Goal: Task Accomplishment & Management: Use online tool/utility

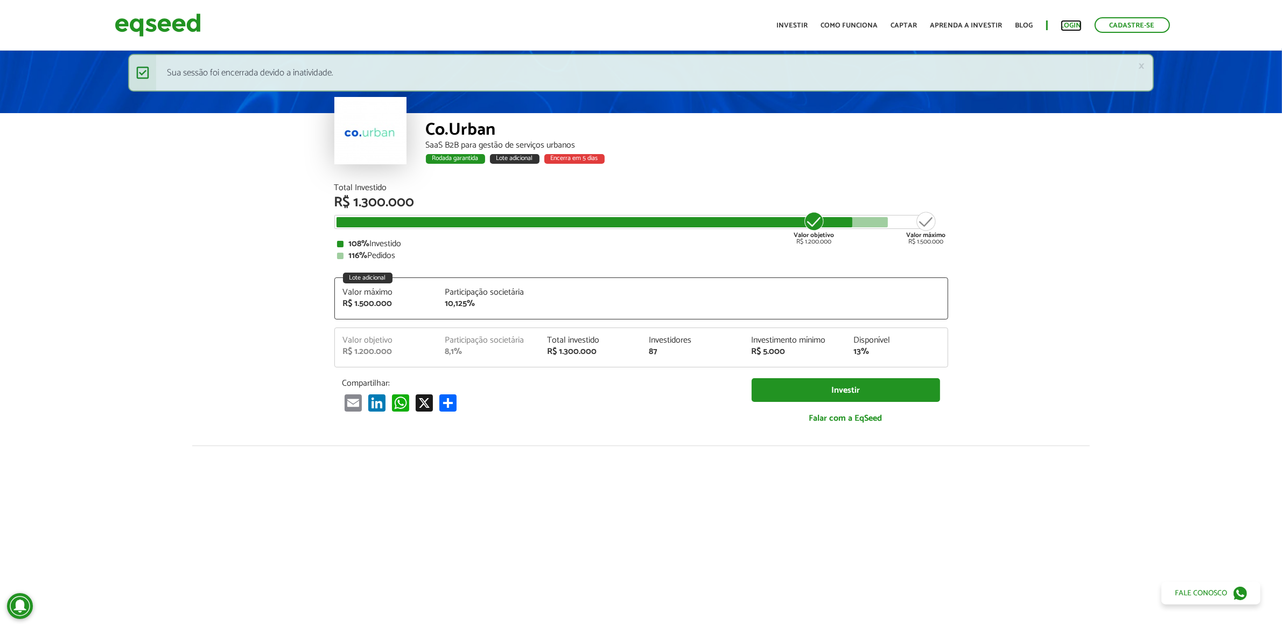
click at [1075, 22] on link "Login" at bounding box center [1071, 25] width 21 height 7
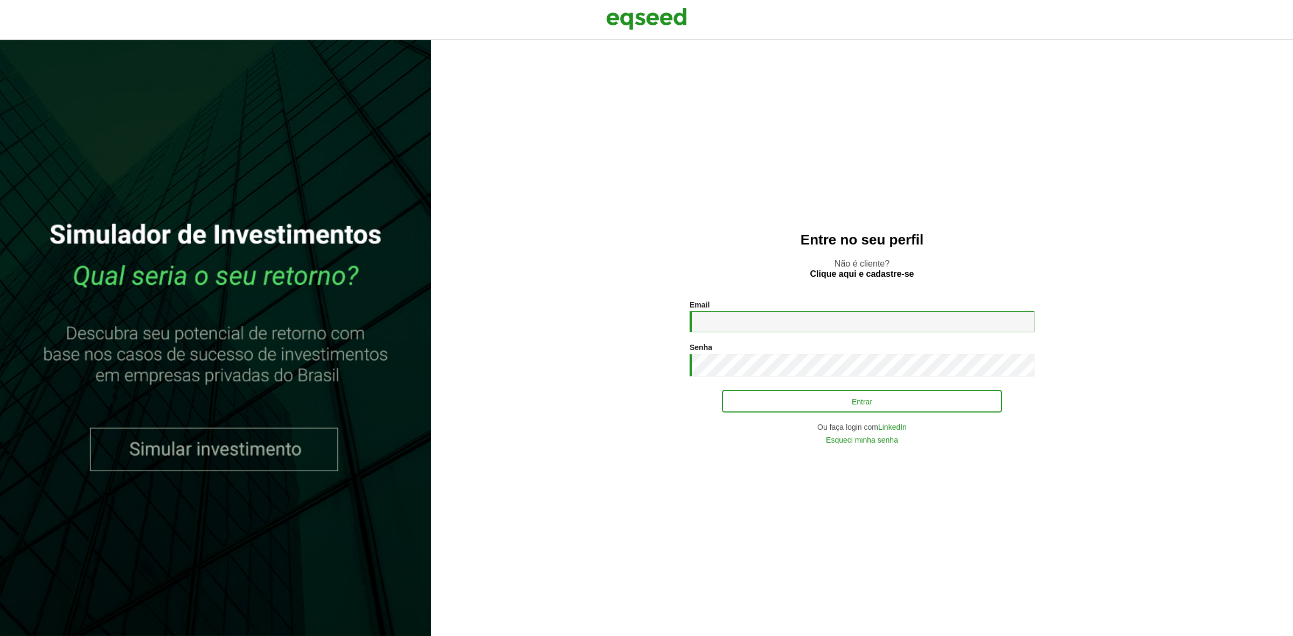
type input "**********"
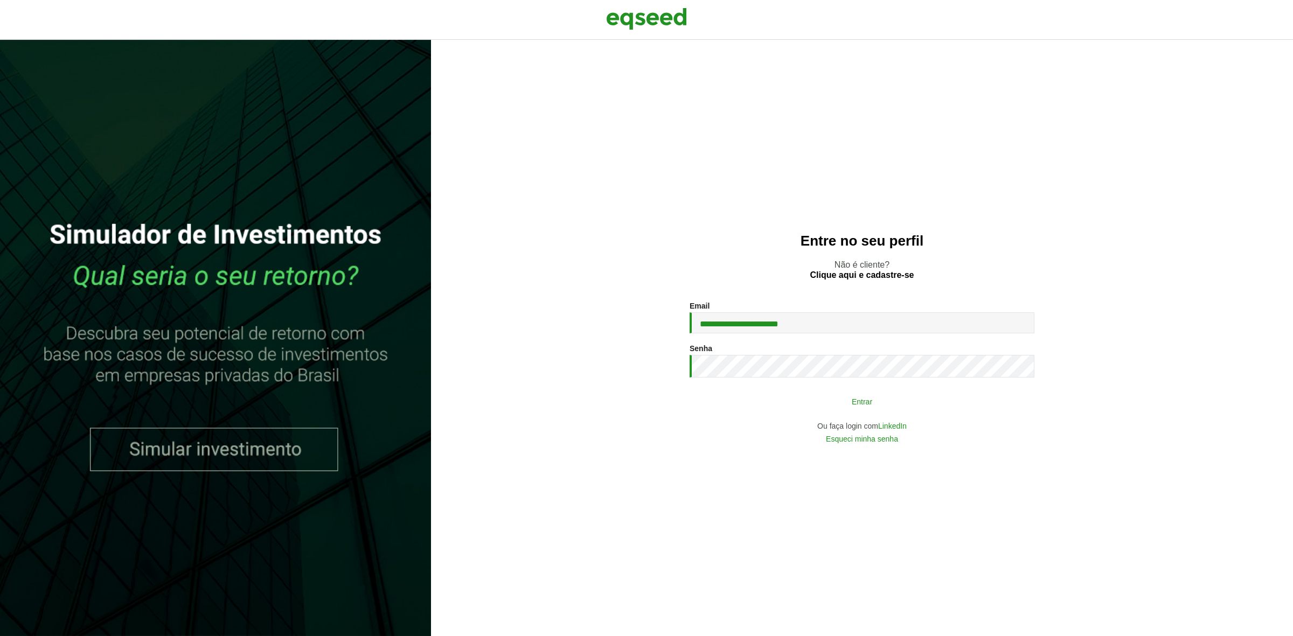
click at [791, 400] on button "Entrar" at bounding box center [862, 401] width 280 height 20
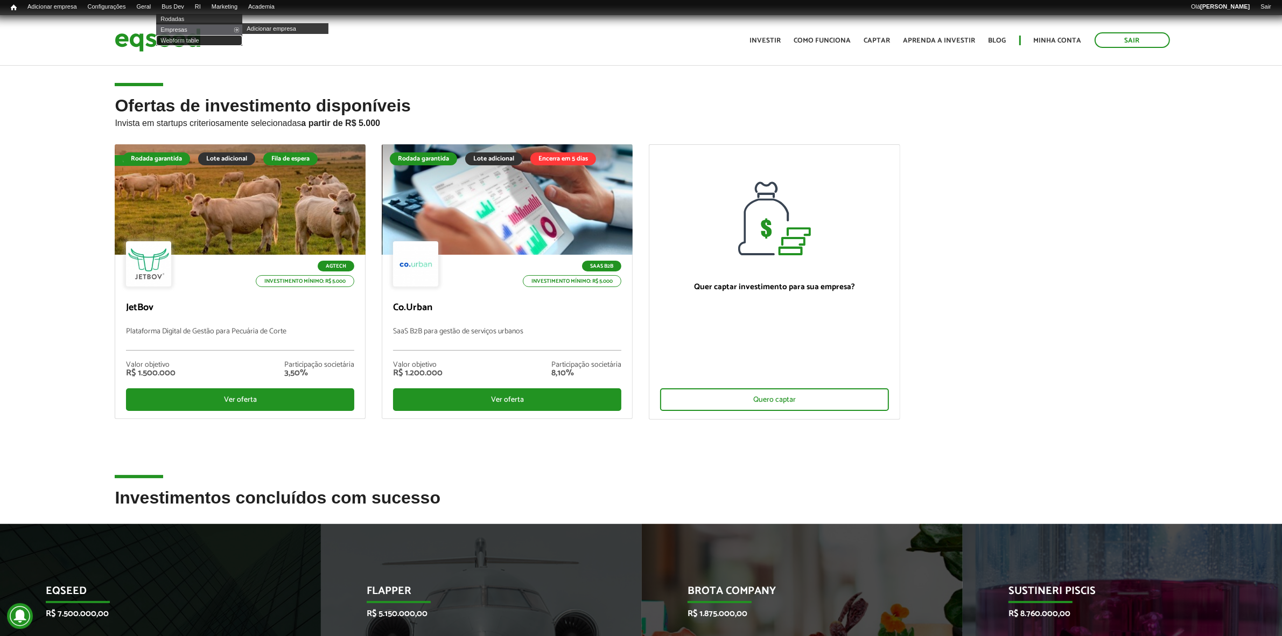
click at [197, 39] on link "Webform table" at bounding box center [199, 40] width 86 height 11
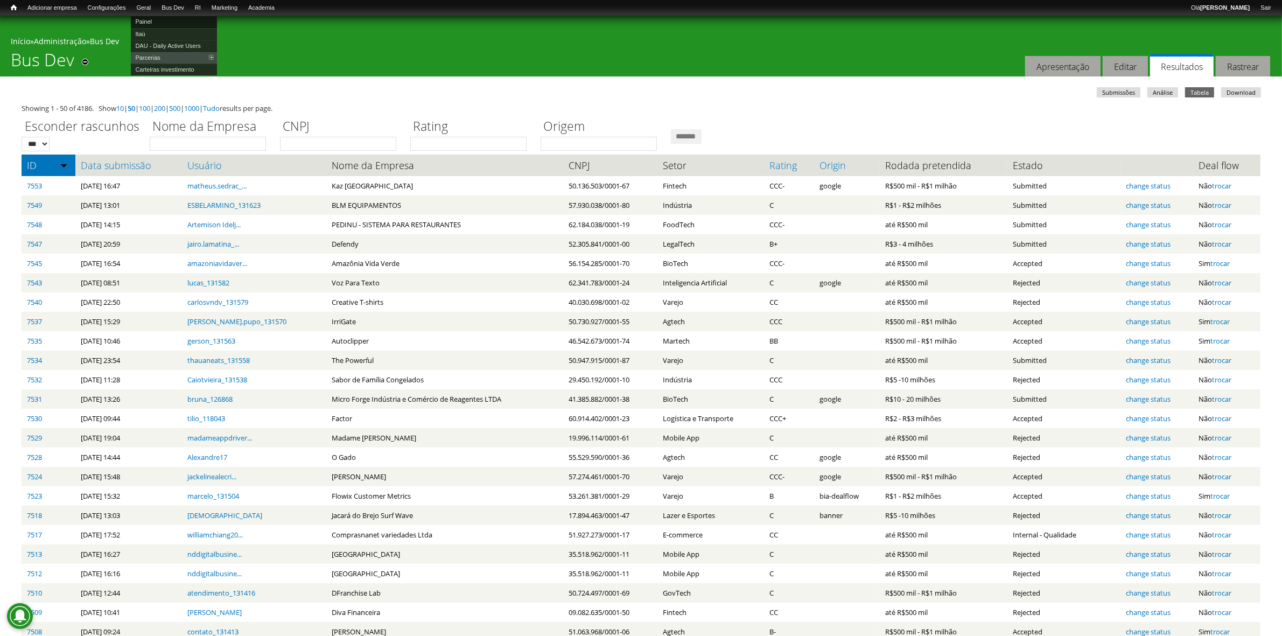
click at [163, 20] on link "Painel" at bounding box center [174, 22] width 86 height 12
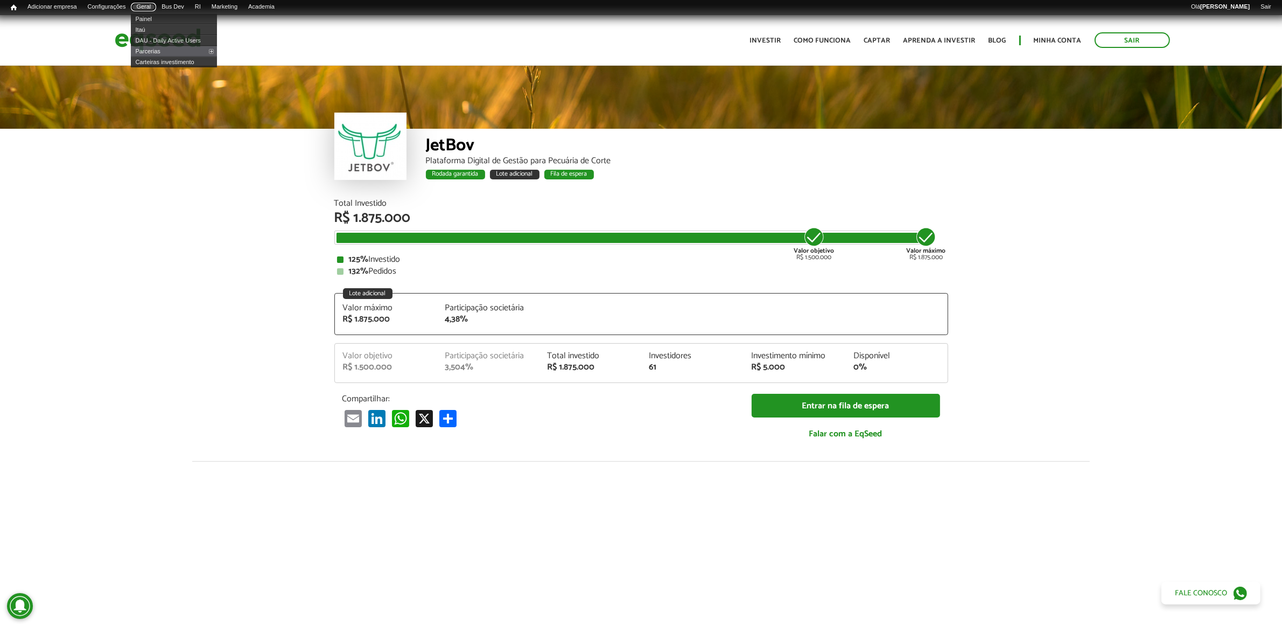
click at [156, 8] on link "Geral" at bounding box center [143, 7] width 25 height 9
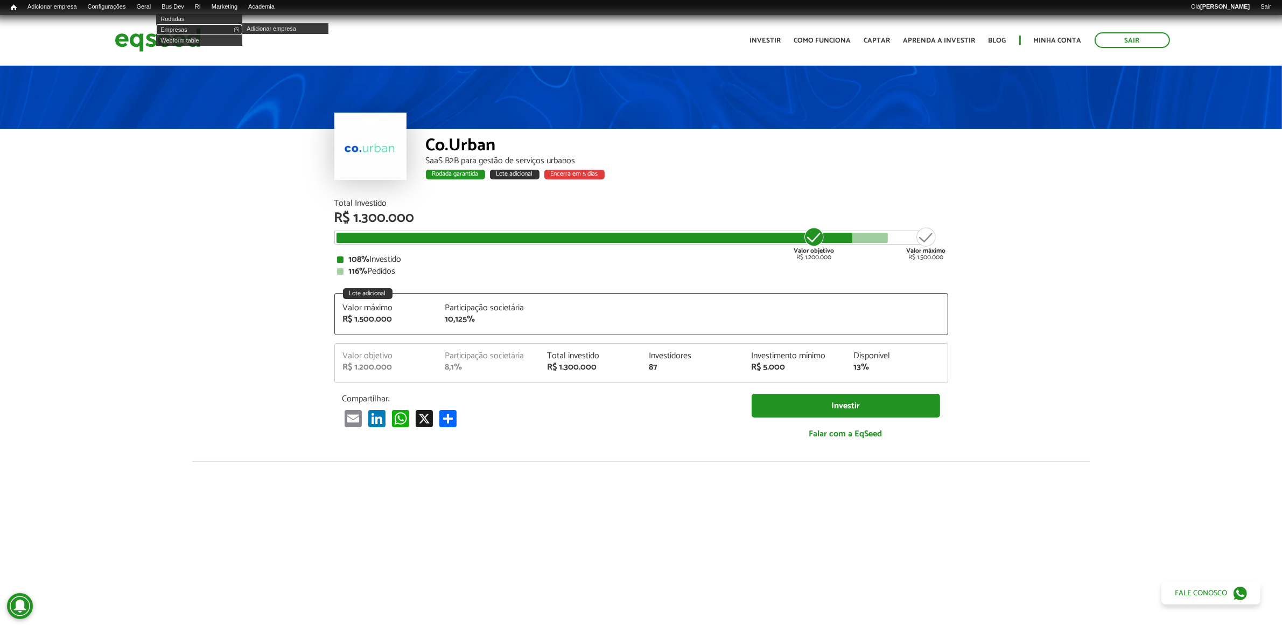
click at [190, 28] on link "Empresas" at bounding box center [199, 29] width 86 height 11
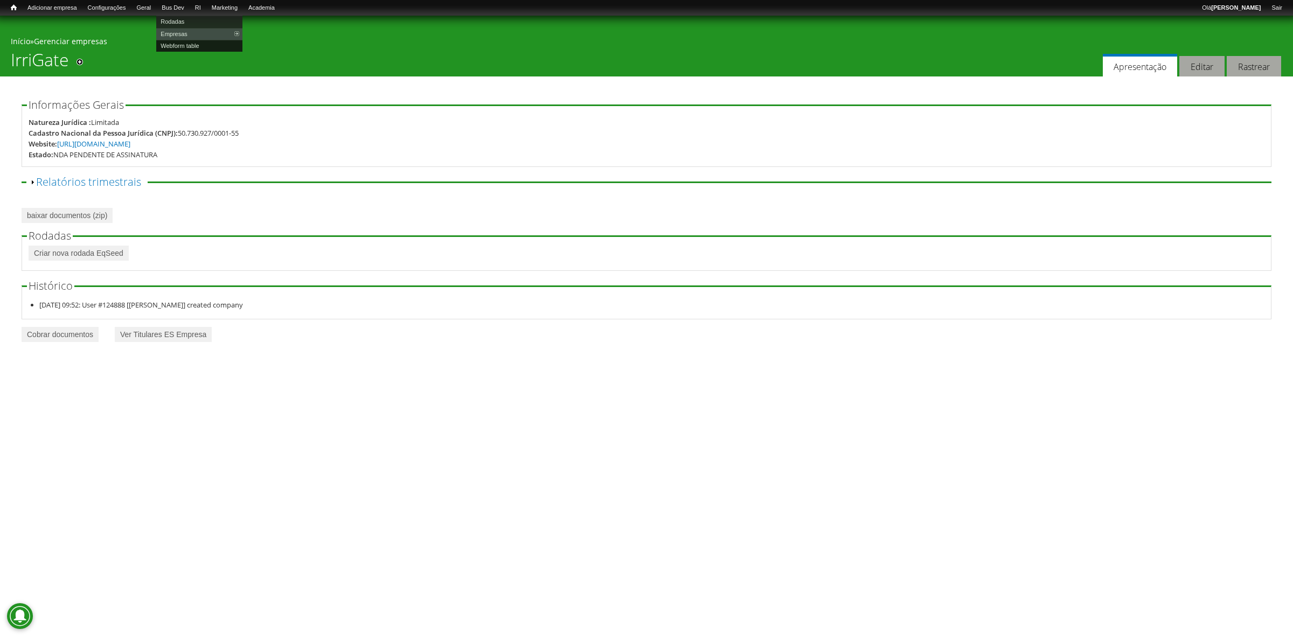
click at [182, 40] on link "Webform table" at bounding box center [199, 46] width 86 height 12
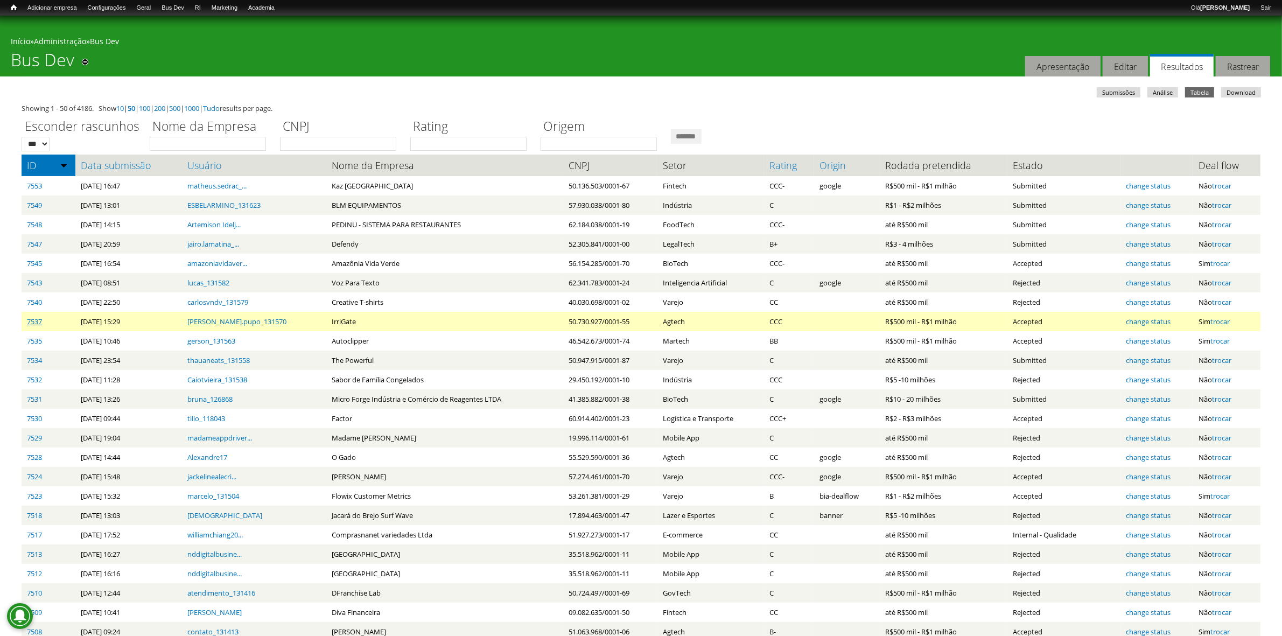
click at [38, 320] on link "7537" at bounding box center [34, 322] width 15 height 10
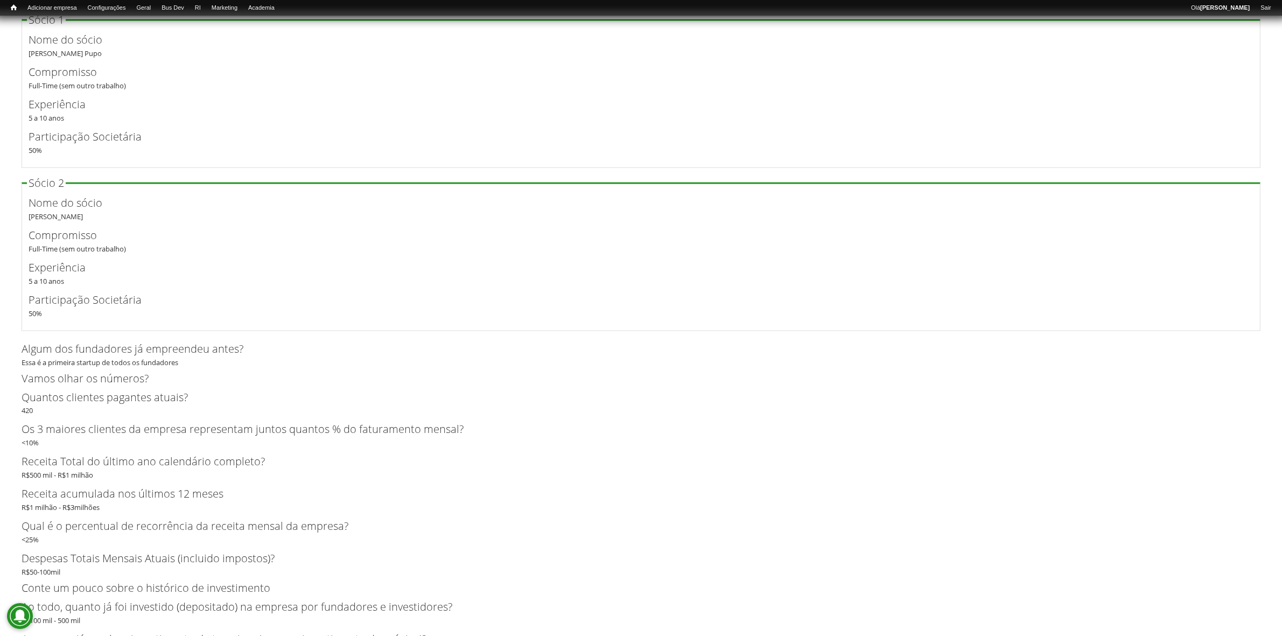
scroll to position [2558, 0]
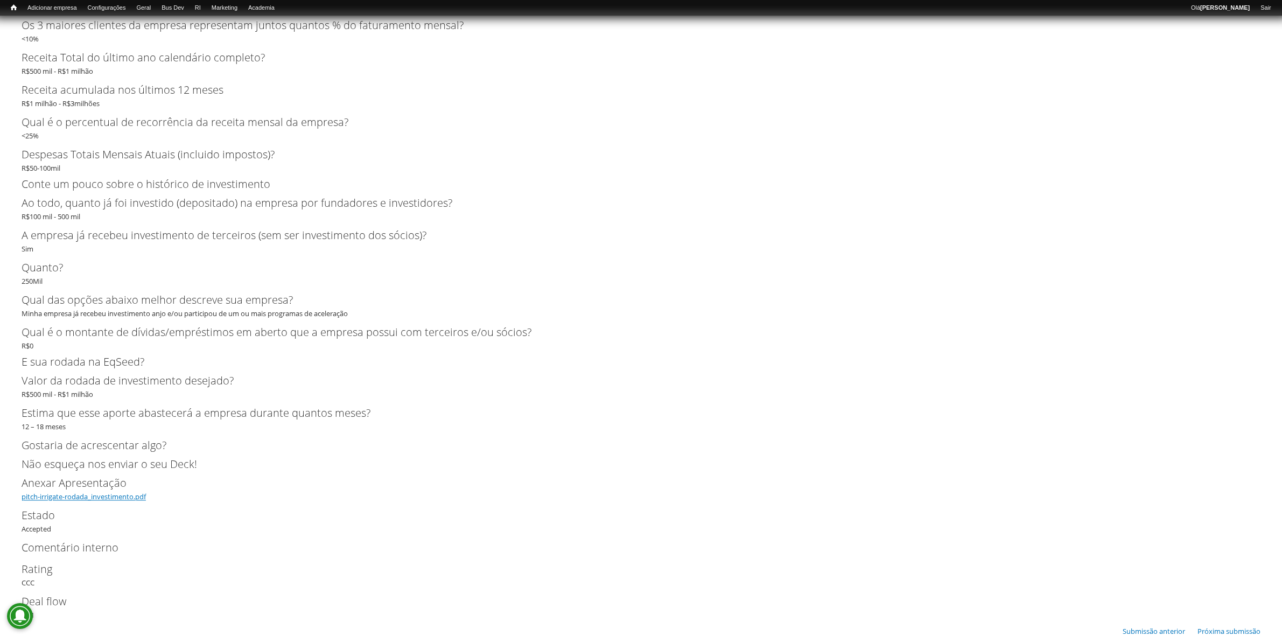
click at [84, 500] on link "pitch-irrigate-rodada_investimento.pdf" at bounding box center [84, 497] width 124 height 10
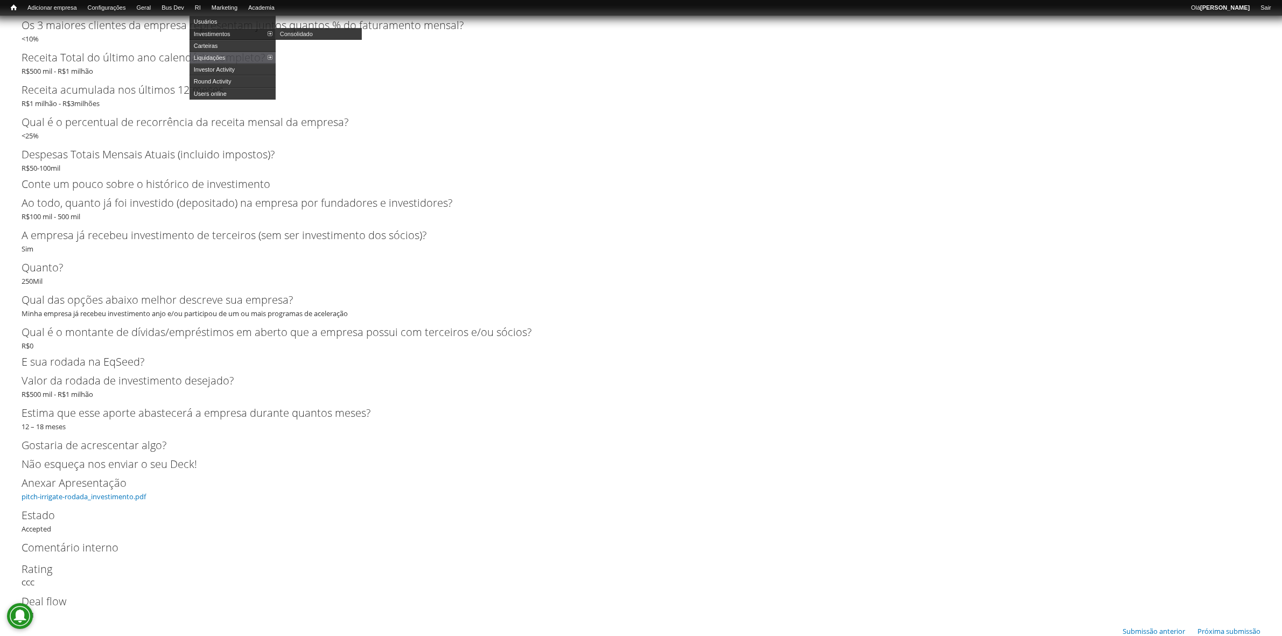
click at [221, 30] on link "Investimentos" at bounding box center [233, 34] width 86 height 12
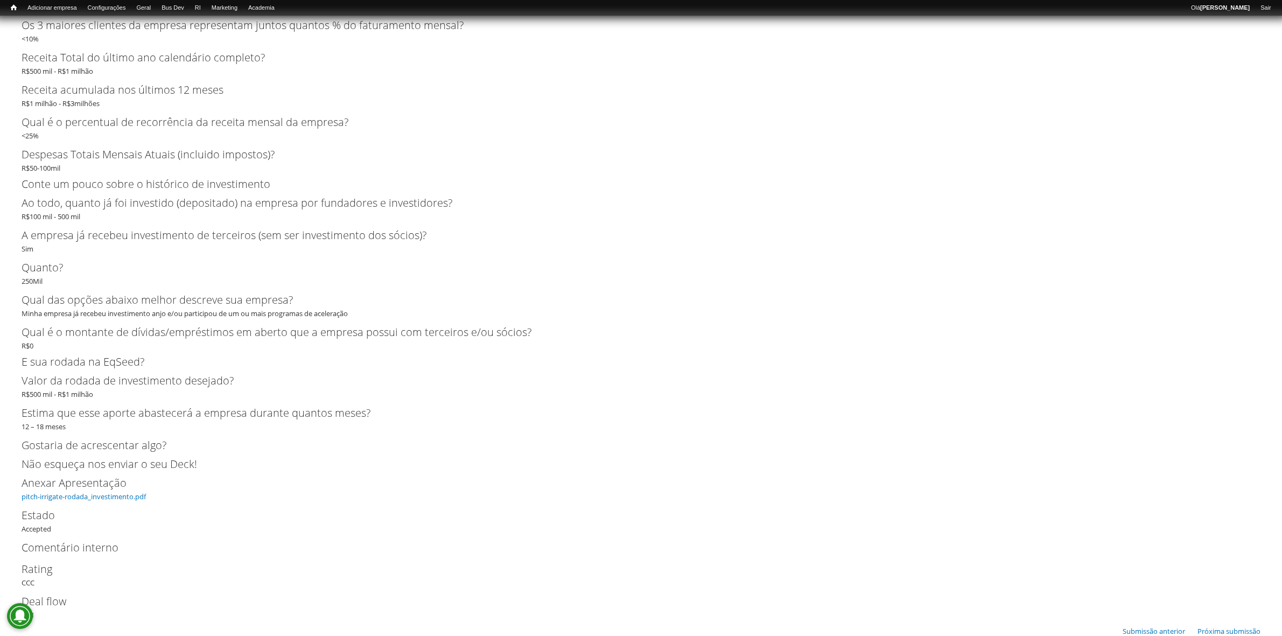
scroll to position [2491, 0]
